Goal: Information Seeking & Learning: Learn about a topic

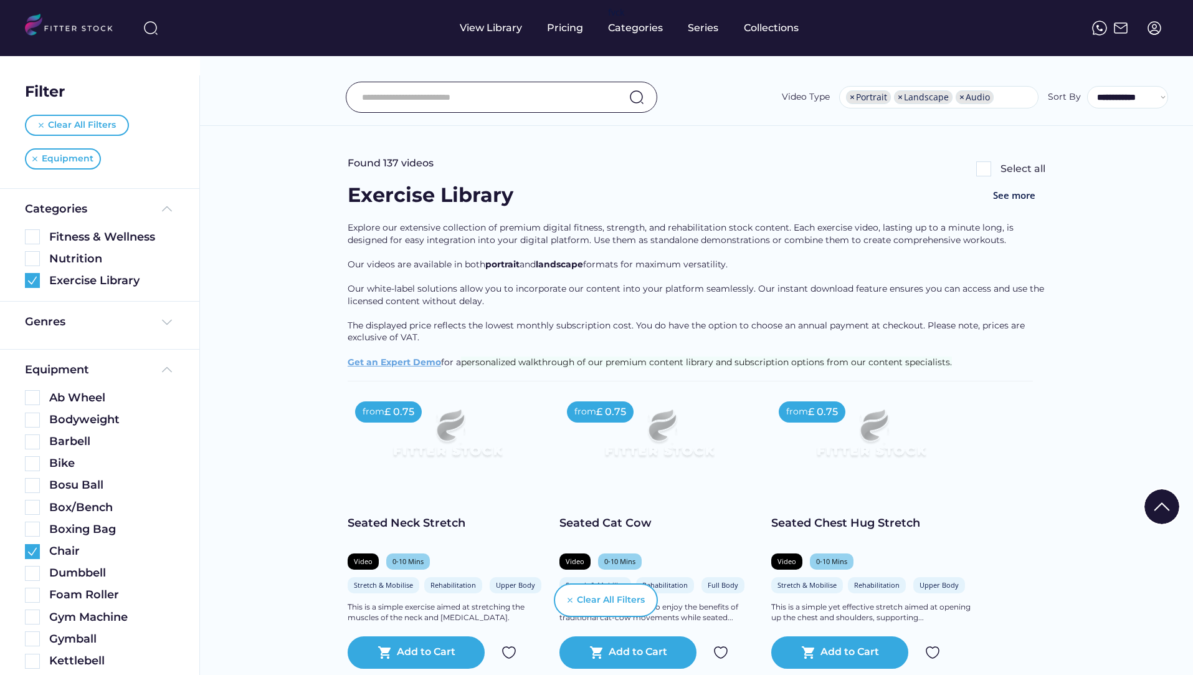
select select "**********"
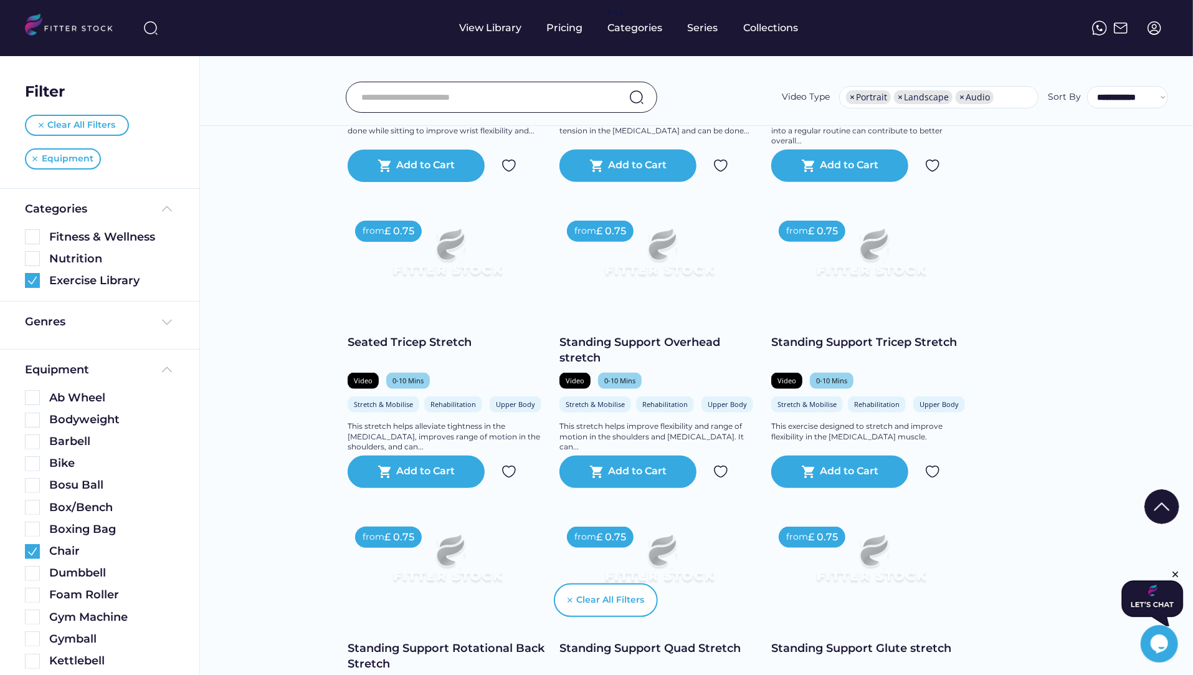
scroll to position [1072, 0]
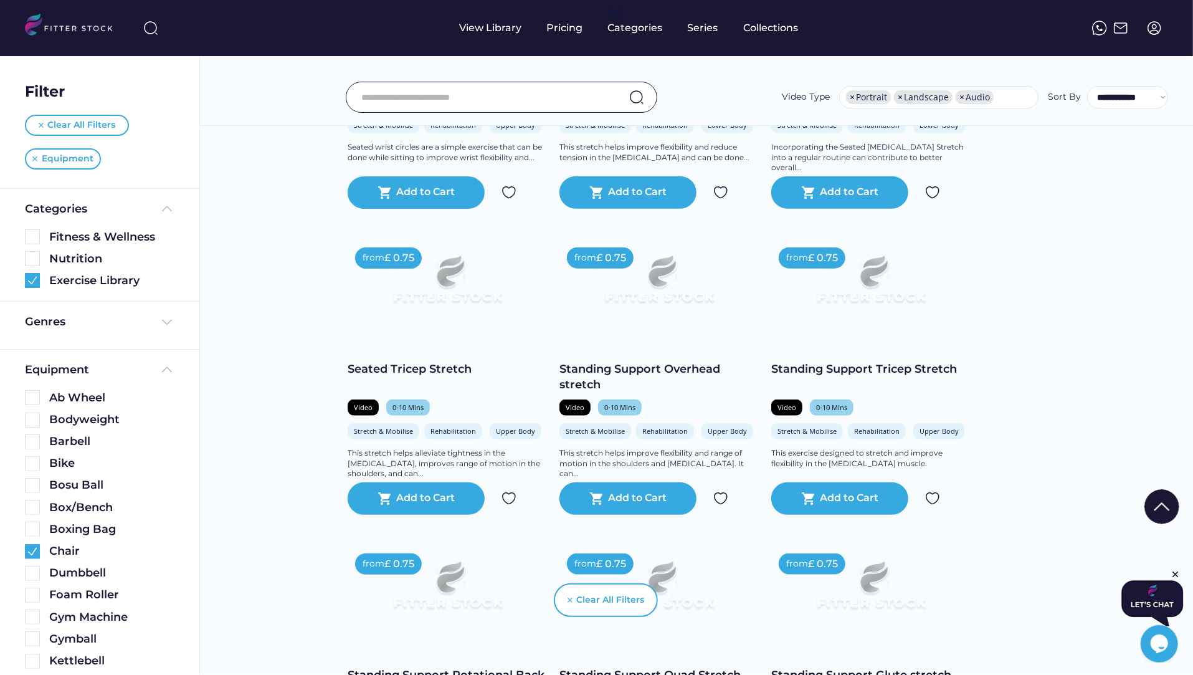
click at [446, 363] on div "Seated Tricep Stretch" at bounding box center [447, 369] width 199 height 16
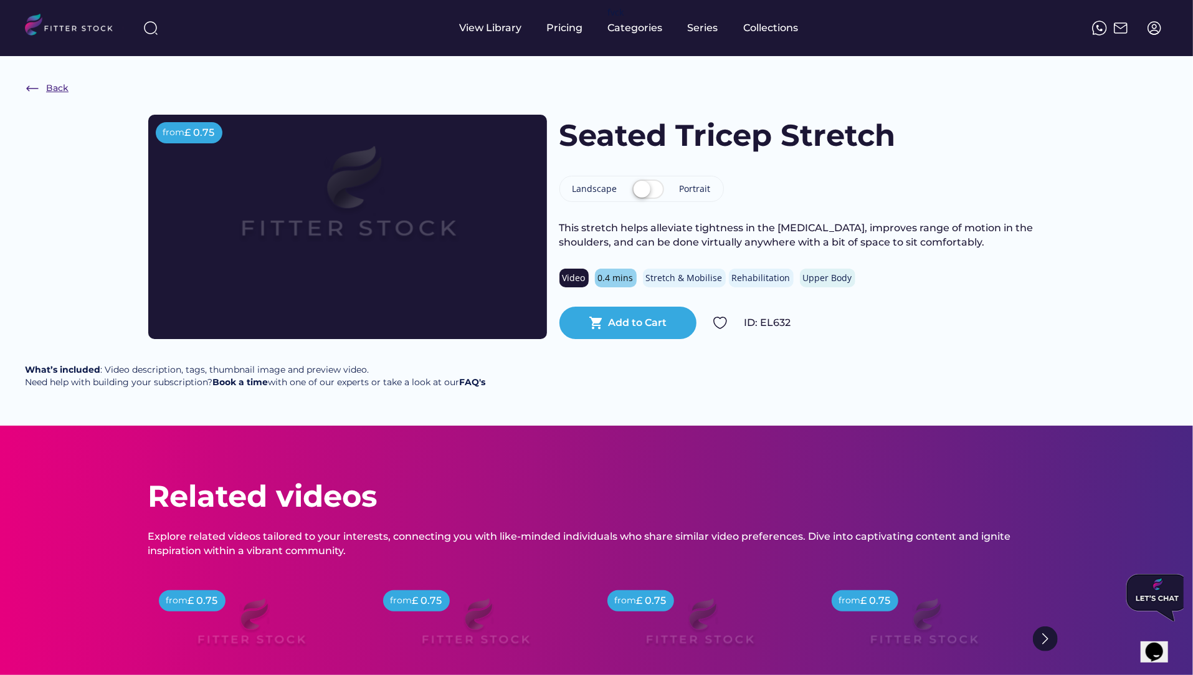
click at [49, 92] on div "Back" at bounding box center [57, 88] width 22 height 12
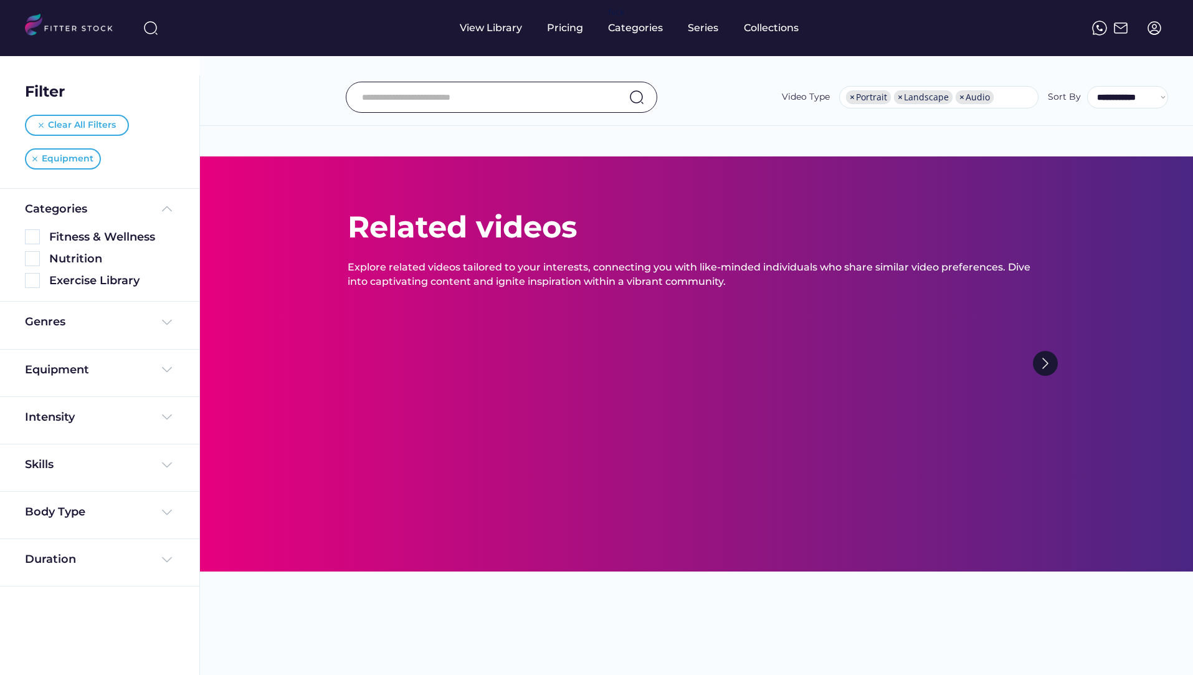
select select "**********"
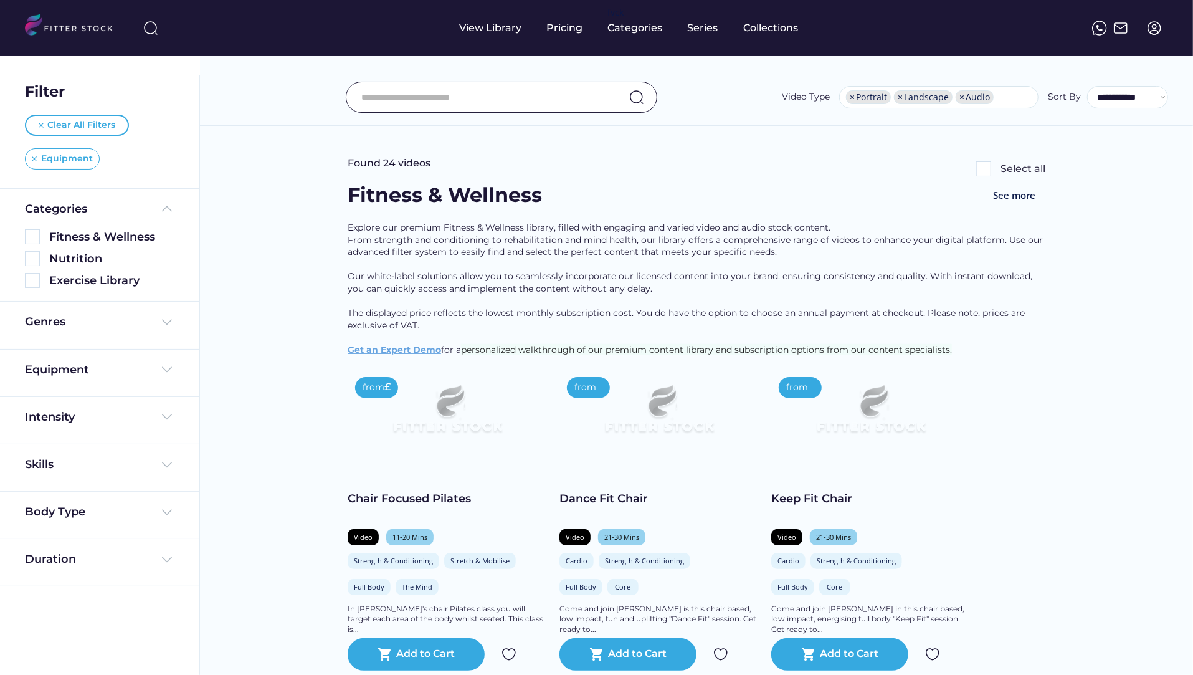
click at [32, 158] on img at bounding box center [34, 158] width 5 height 5
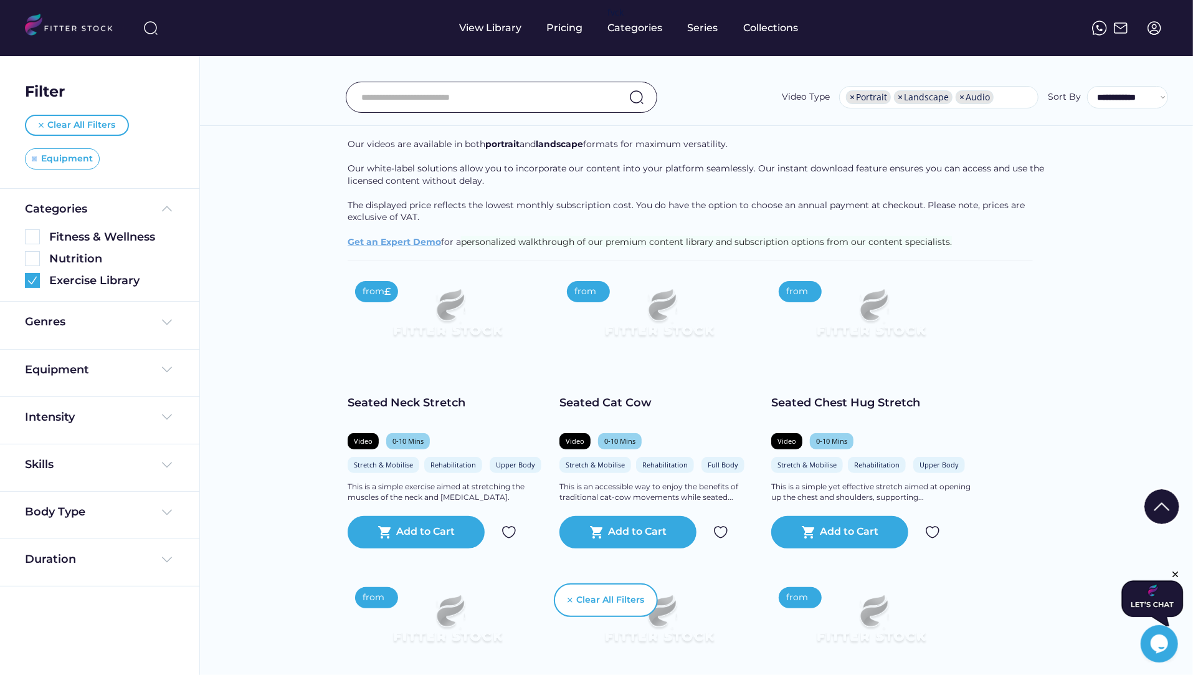
drag, startPoint x: 36, startPoint y: 157, endPoint x: 49, endPoint y: 183, distance: 29.3
click at [36, 157] on div "Equipment" at bounding box center [62, 158] width 75 height 21
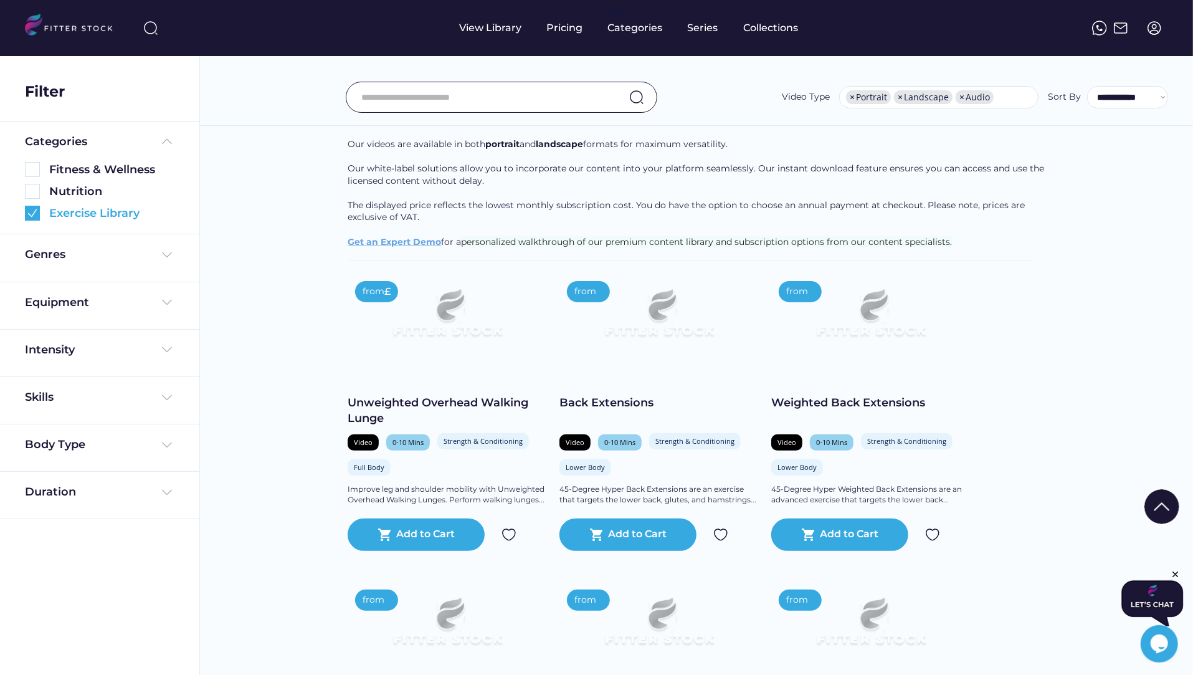
click at [30, 214] on img at bounding box center [32, 213] width 15 height 15
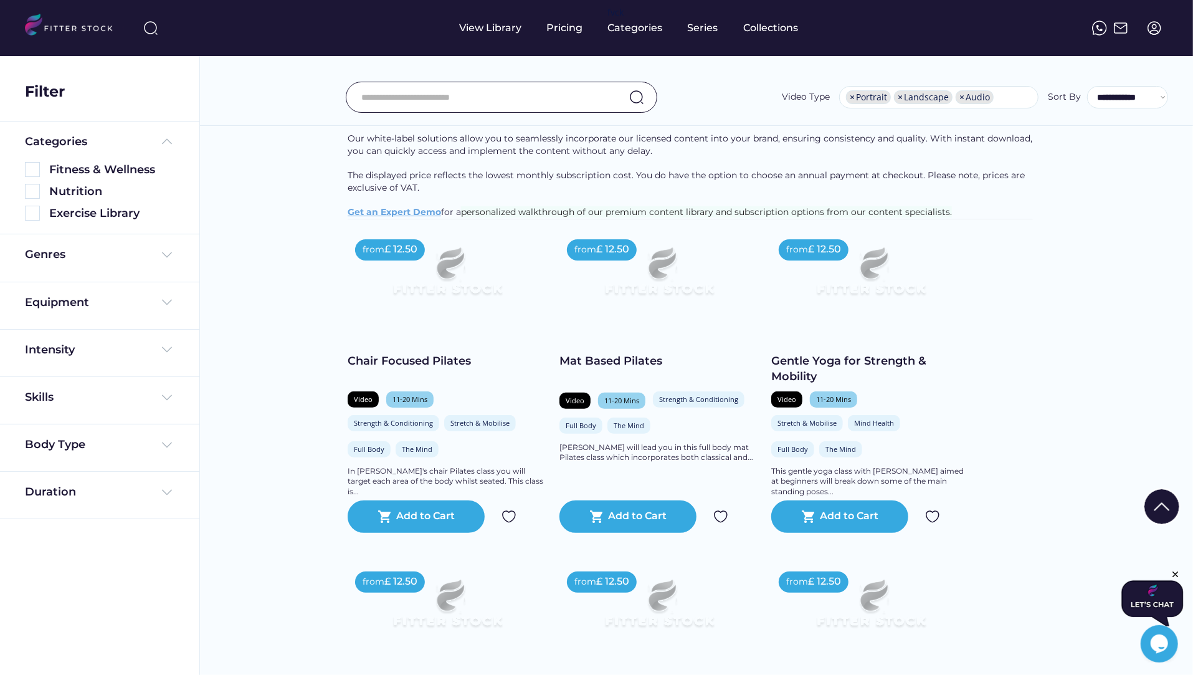
scroll to position [123, 0]
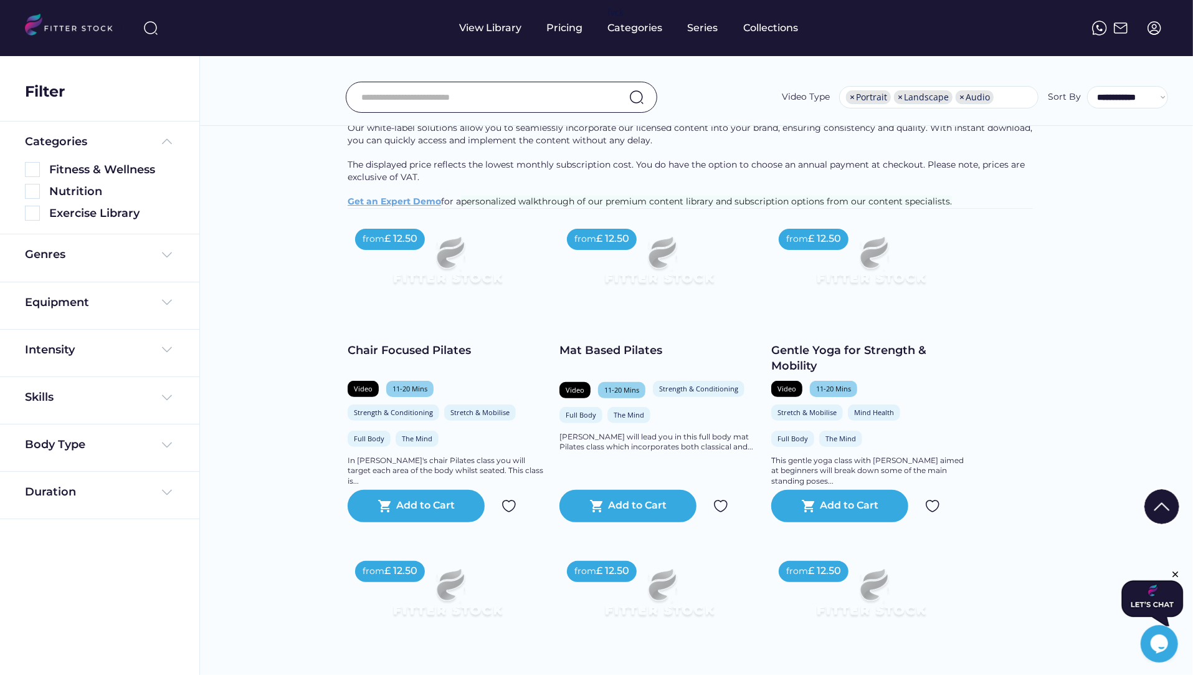
click at [358, 356] on div "Chair Focused Pilates" at bounding box center [447, 351] width 199 height 16
